Goal: Find specific page/section: Find specific page/section

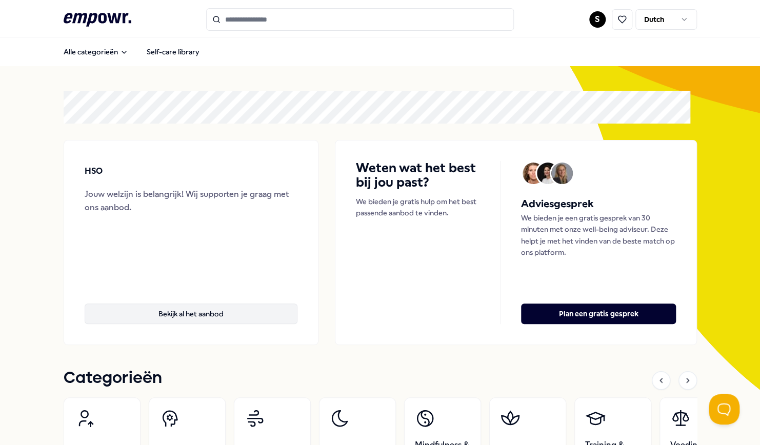
click at [237, 320] on button "Bekijk al het aanbod" at bounding box center [191, 314] width 213 height 21
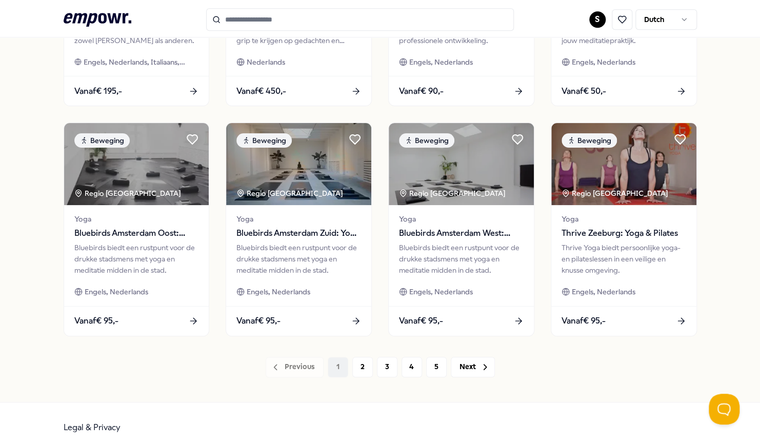
scroll to position [469, 0]
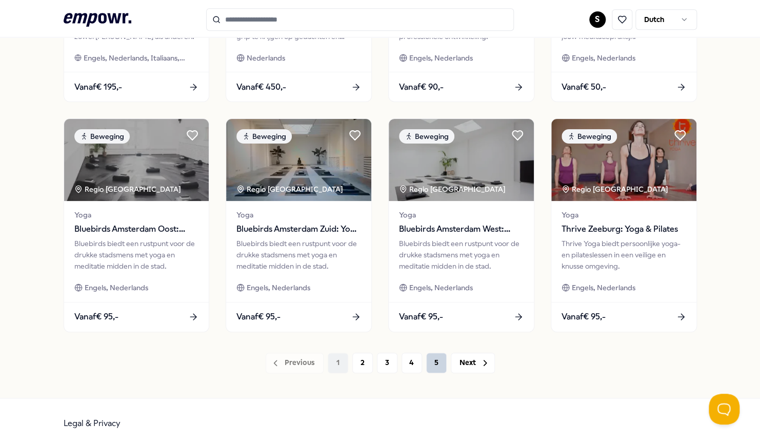
click at [430, 359] on button "5" at bounding box center [436, 363] width 21 height 21
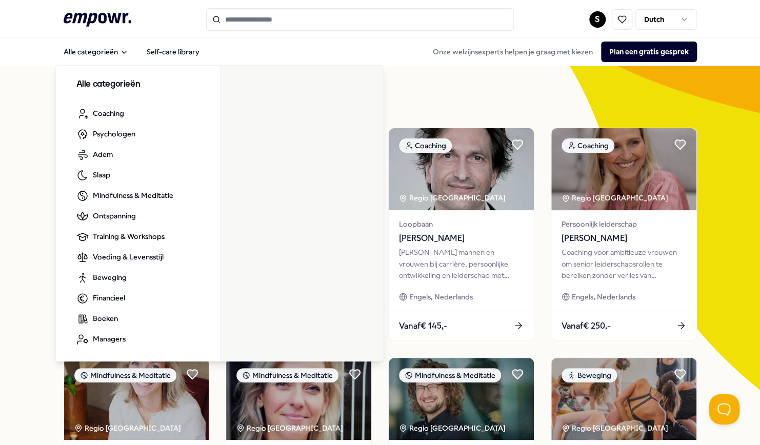
click at [97, 12] on icon ".empowr-logo_svg__cls-1{fill:#03032f}" at bounding box center [98, 19] width 68 height 19
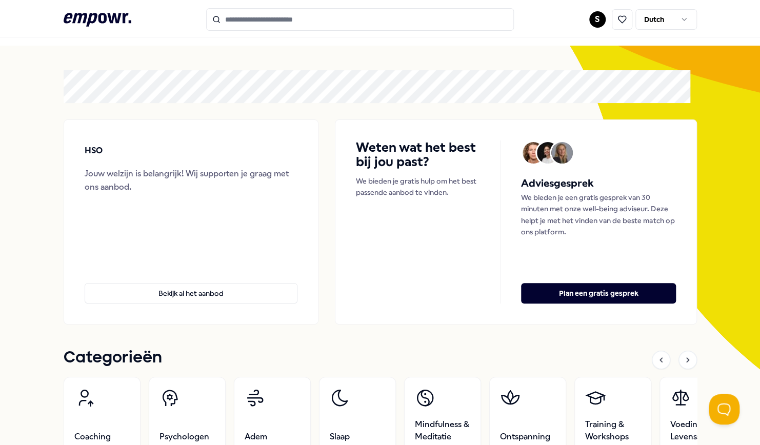
scroll to position [277, 0]
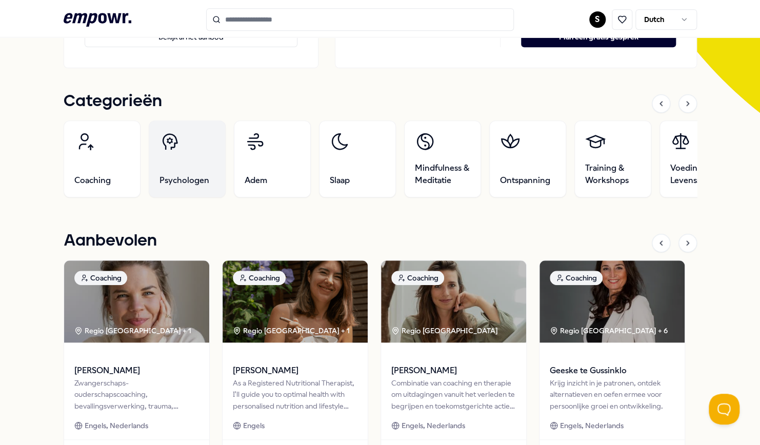
click at [196, 169] on link "Psychologen" at bounding box center [187, 159] width 77 height 77
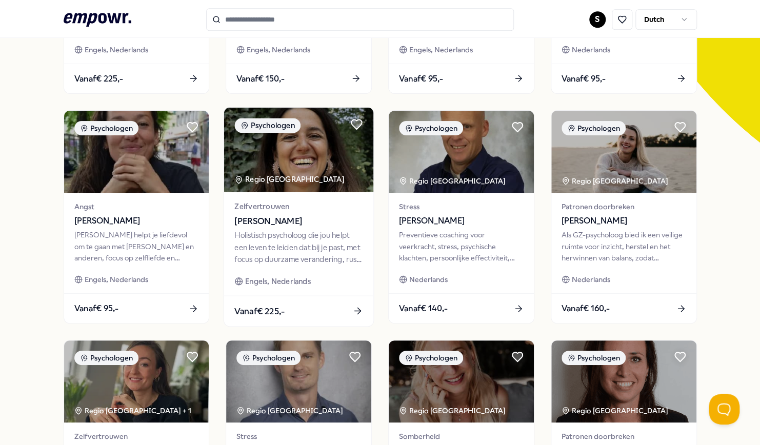
scroll to position [271, 0]
